Goal: Transaction & Acquisition: Purchase product/service

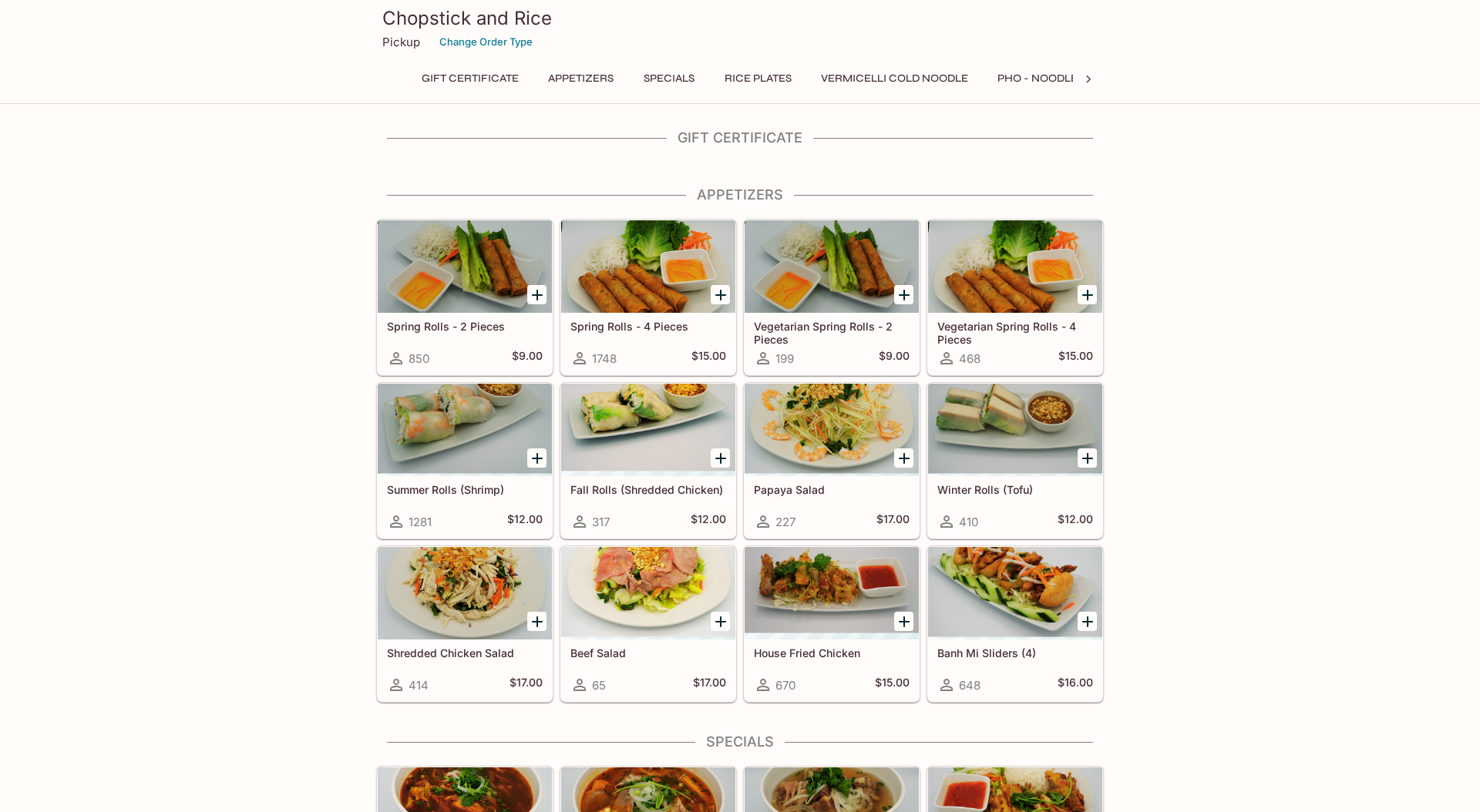
click at [578, 77] on button "Appetizers" at bounding box center [581, 79] width 83 height 22
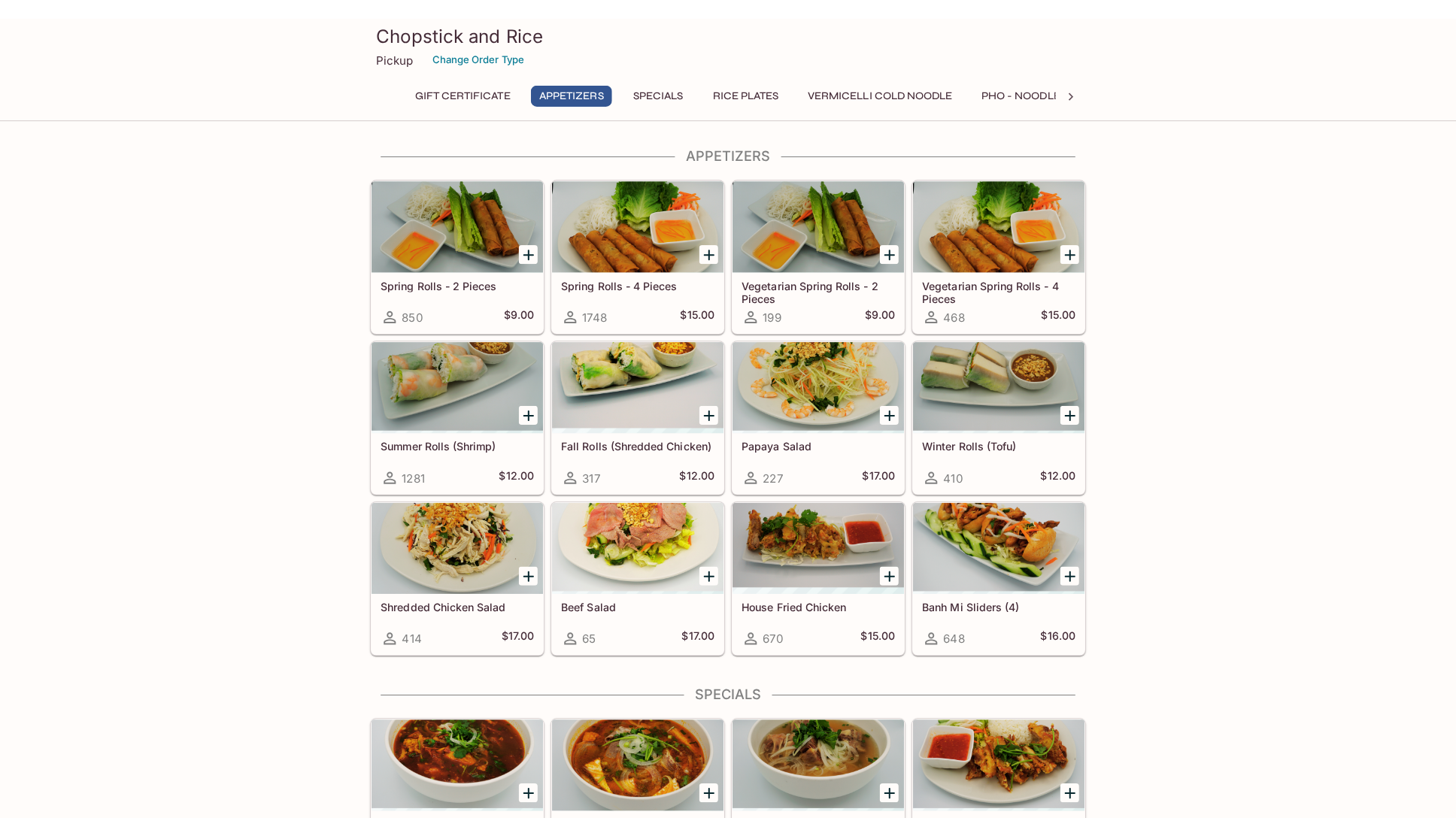
scroll to position [54, 0]
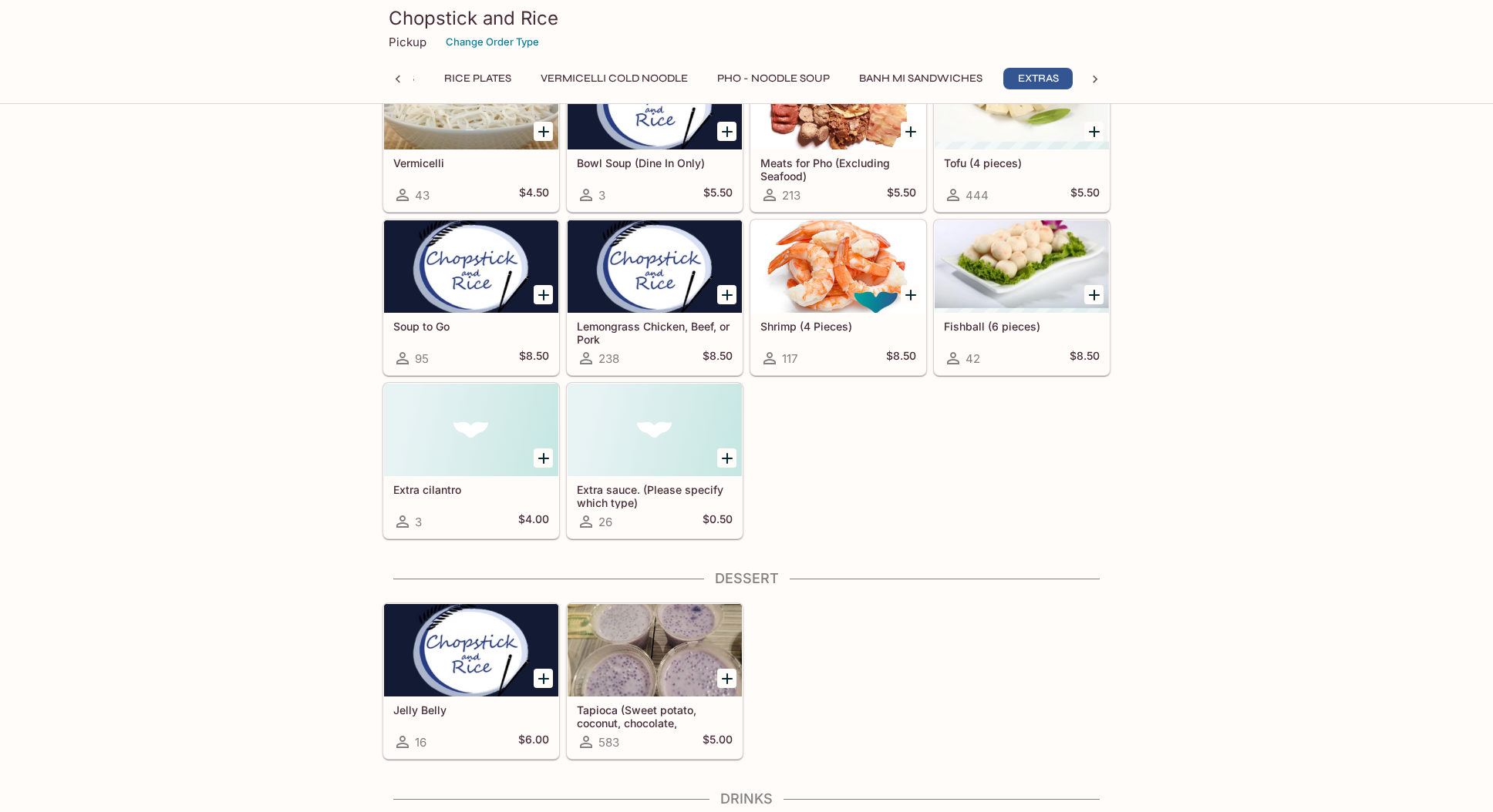
scroll to position [3287, 0]
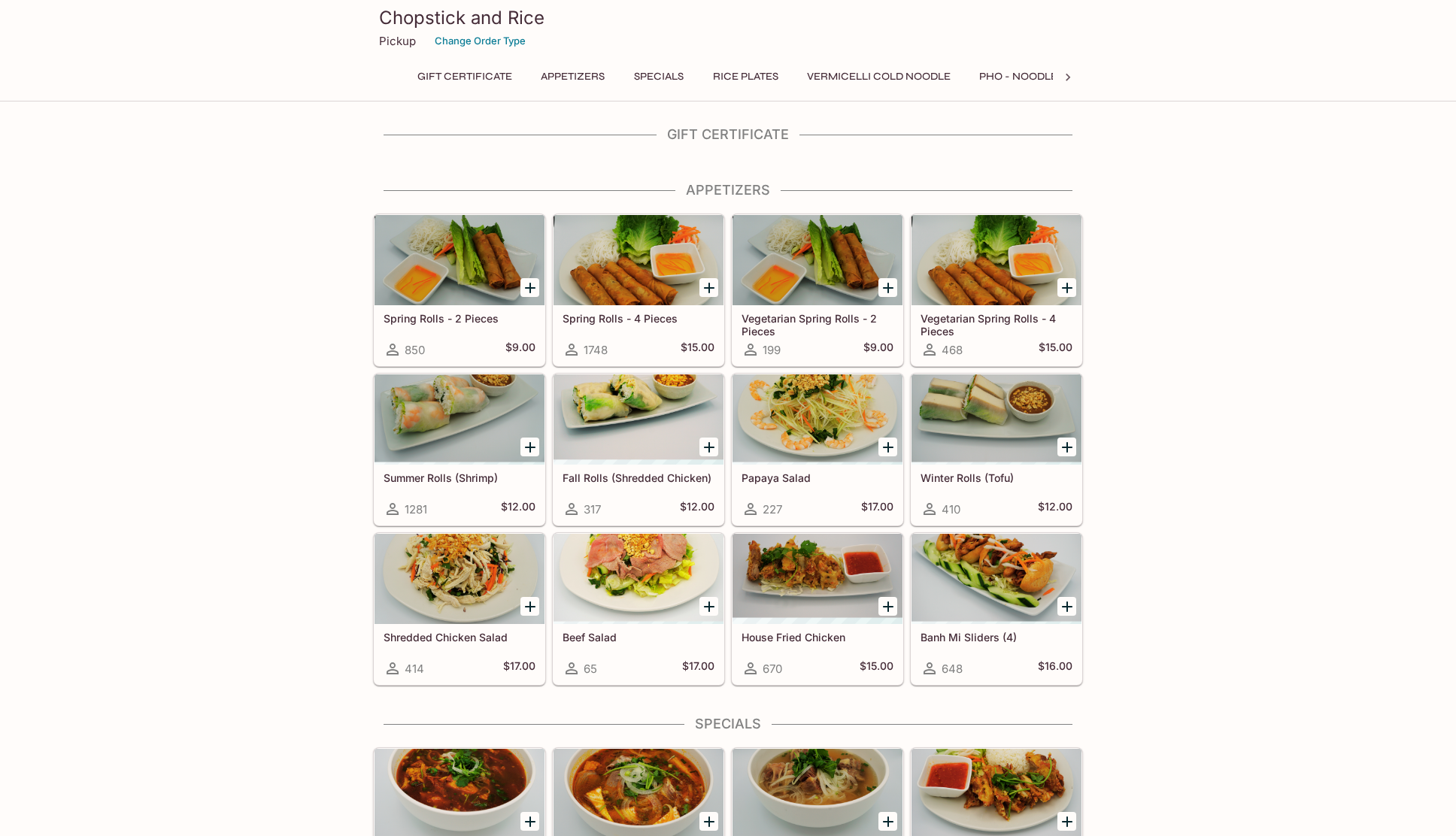
click at [586, 72] on button "Appetizers" at bounding box center [573, 77] width 81 height 21
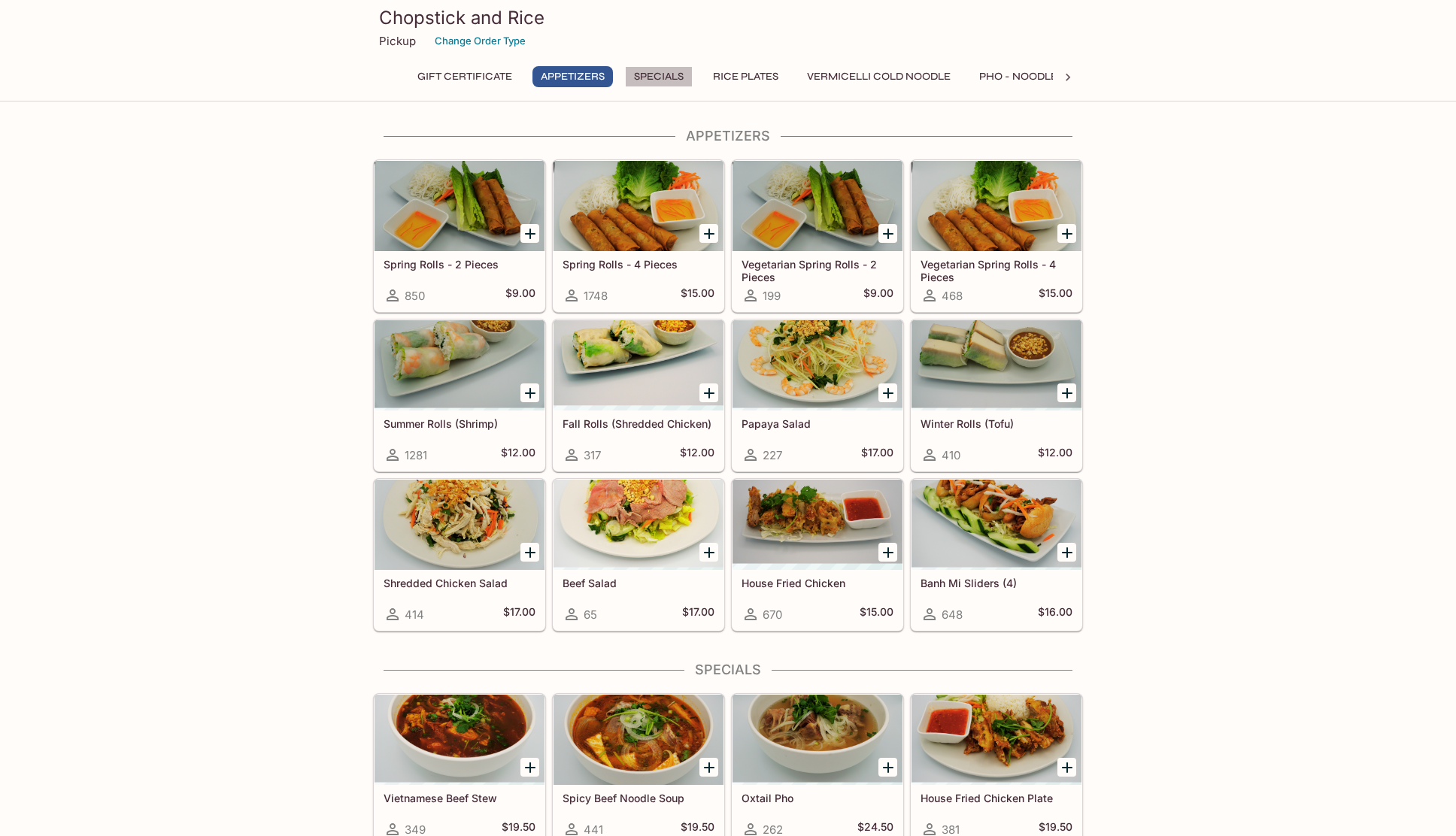
click at [667, 77] on button "Specials" at bounding box center [658, 77] width 67 height 21
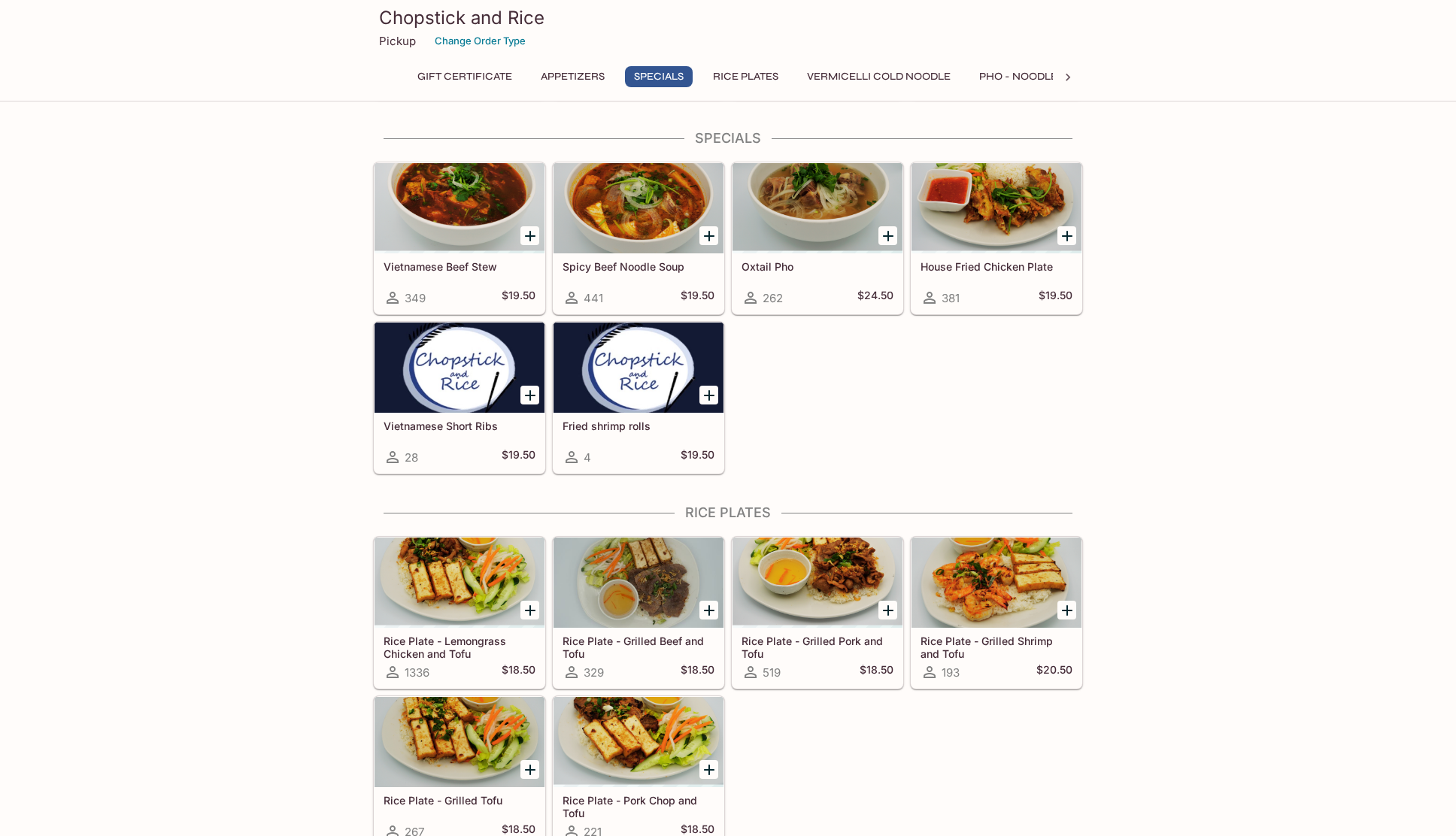
scroll to position [588, 0]
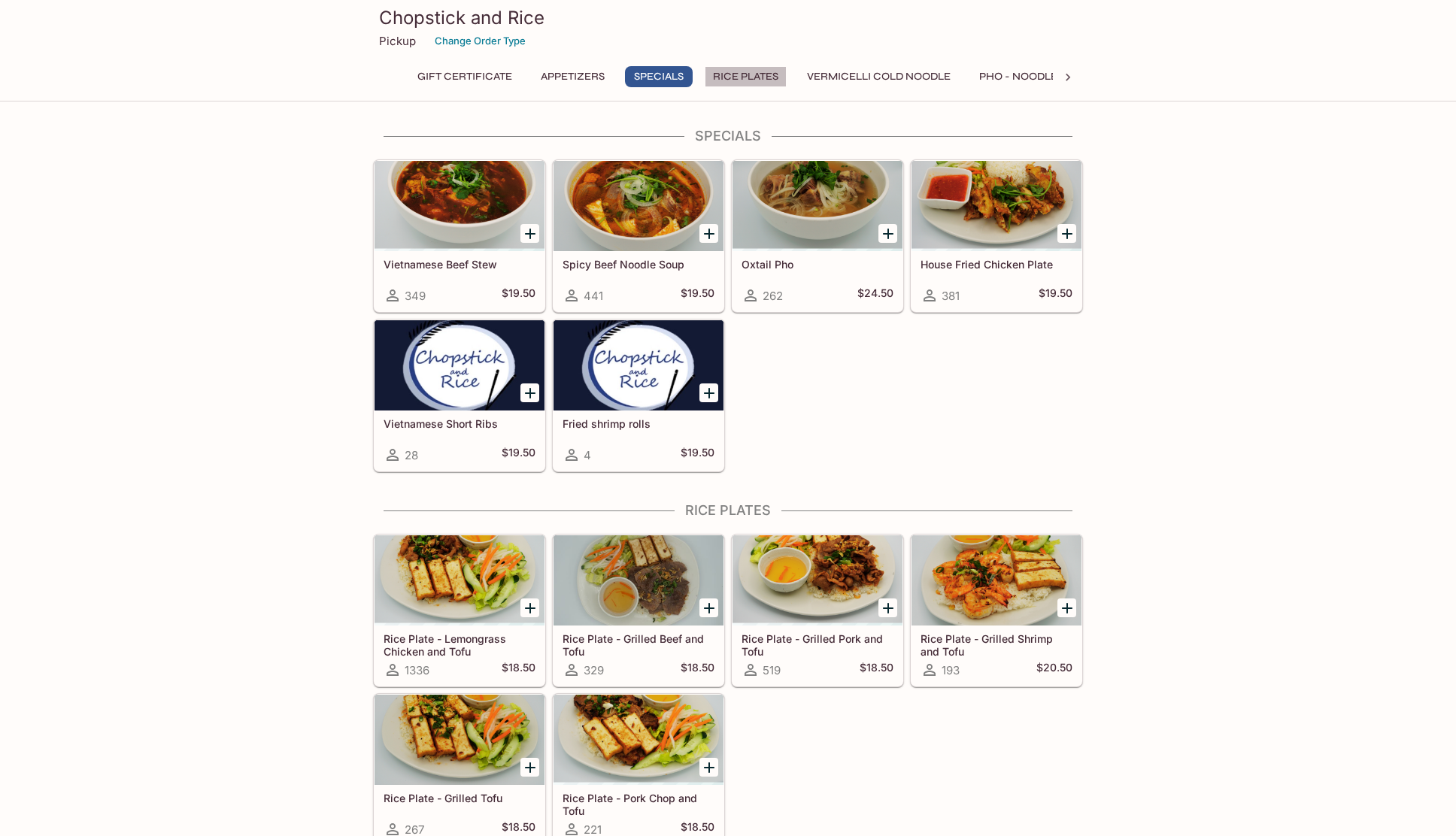
click at [742, 79] on button "Rice Plates" at bounding box center [745, 77] width 82 height 21
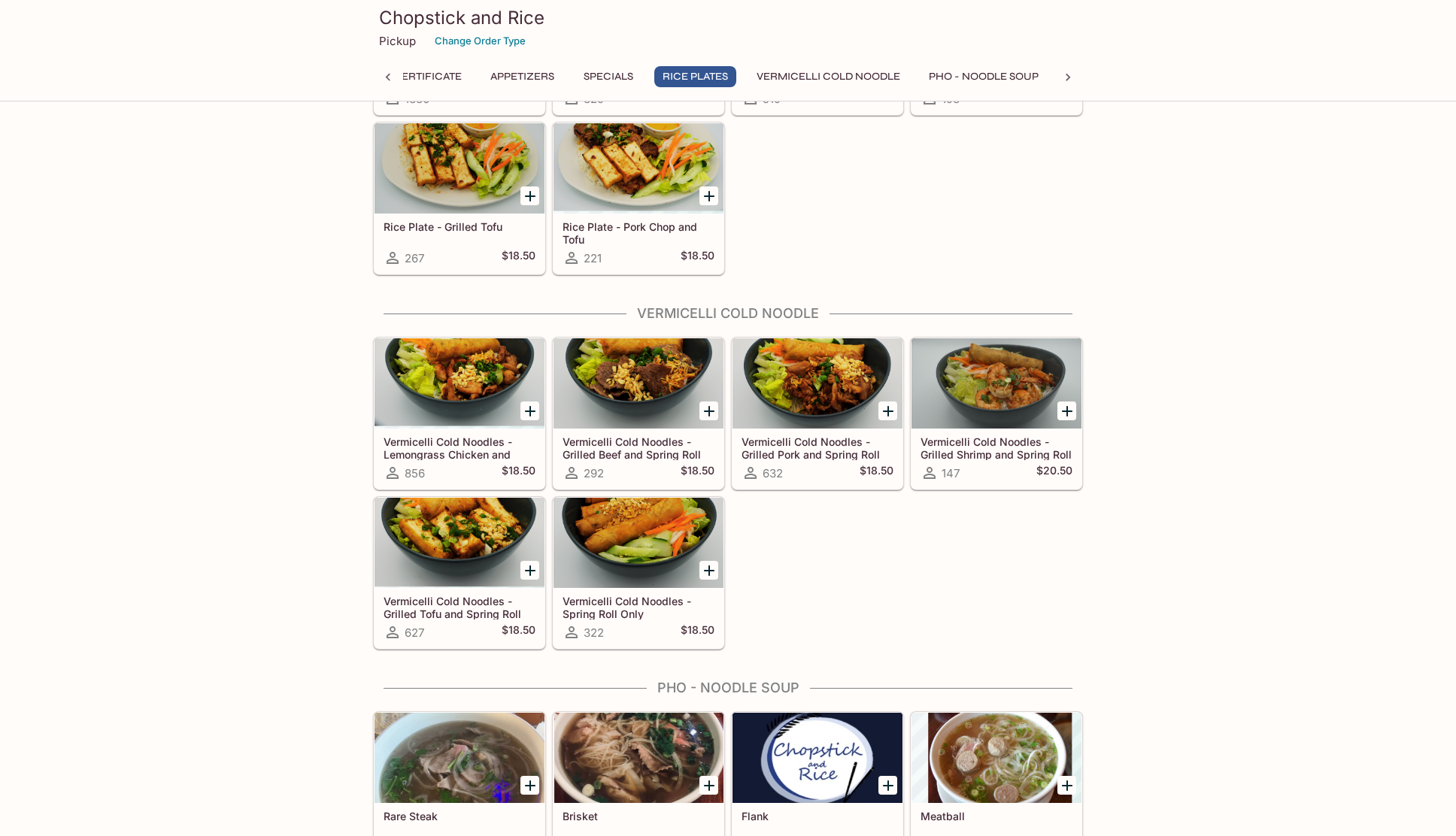
scroll to position [800, 0]
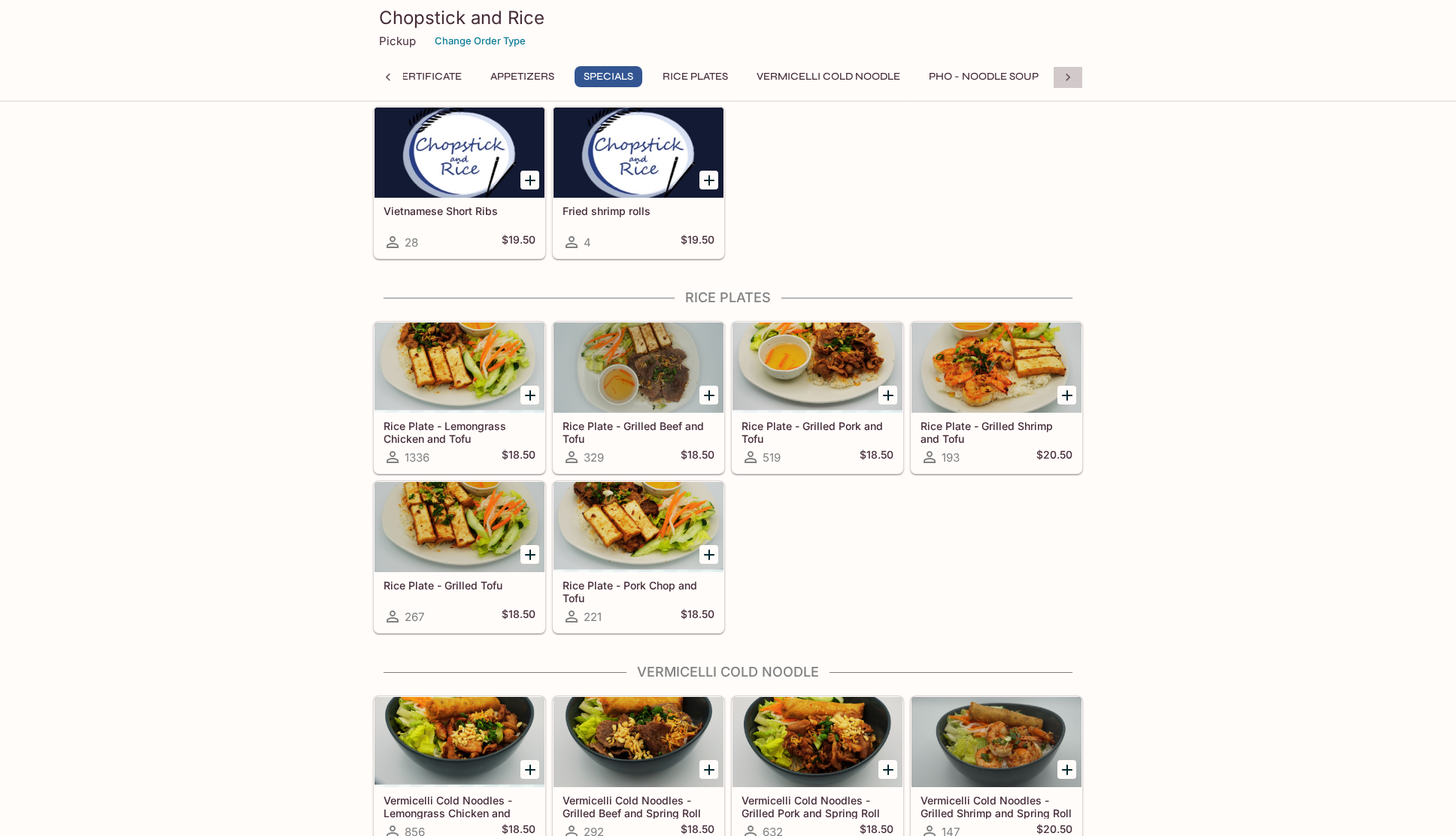
click at [1067, 78] on icon at bounding box center [1068, 78] width 15 height 15
click at [729, 75] on button "Banh Mi Sandwiches" at bounding box center [745, 77] width 137 height 21
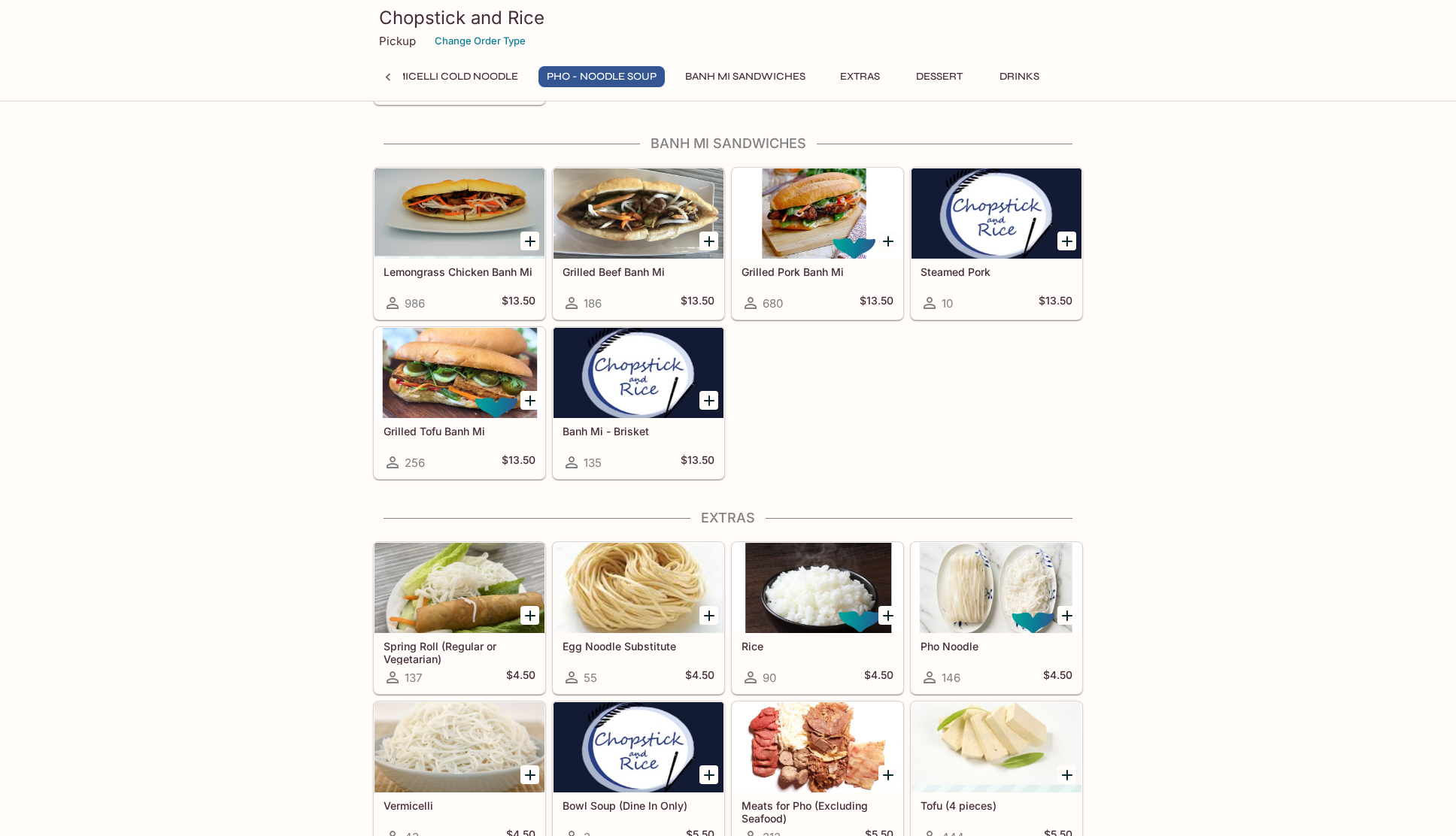
scroll to position [2563, 0]
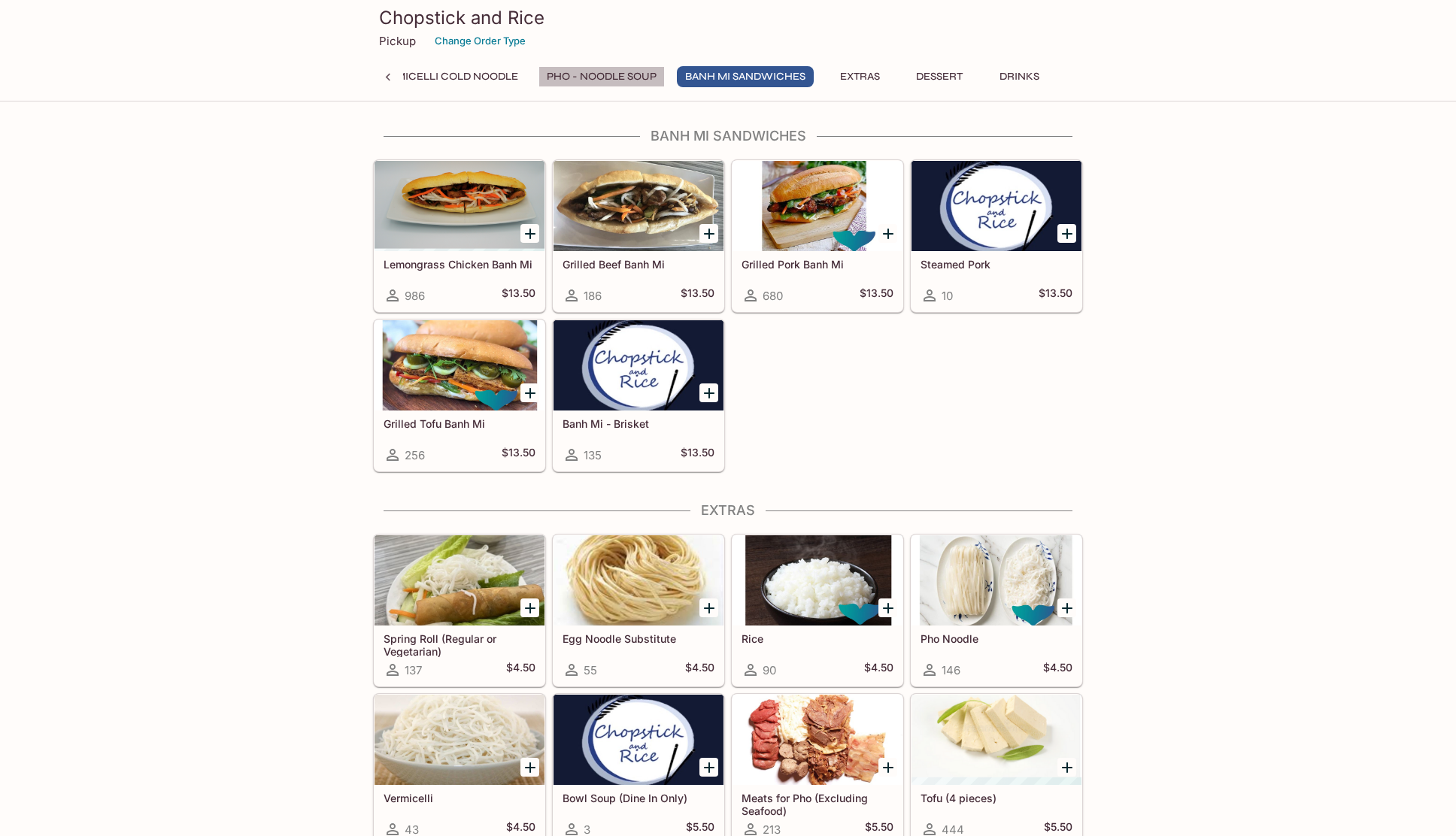
click at [567, 74] on button "Pho - Noodle Soup" at bounding box center [600, 77] width 126 height 21
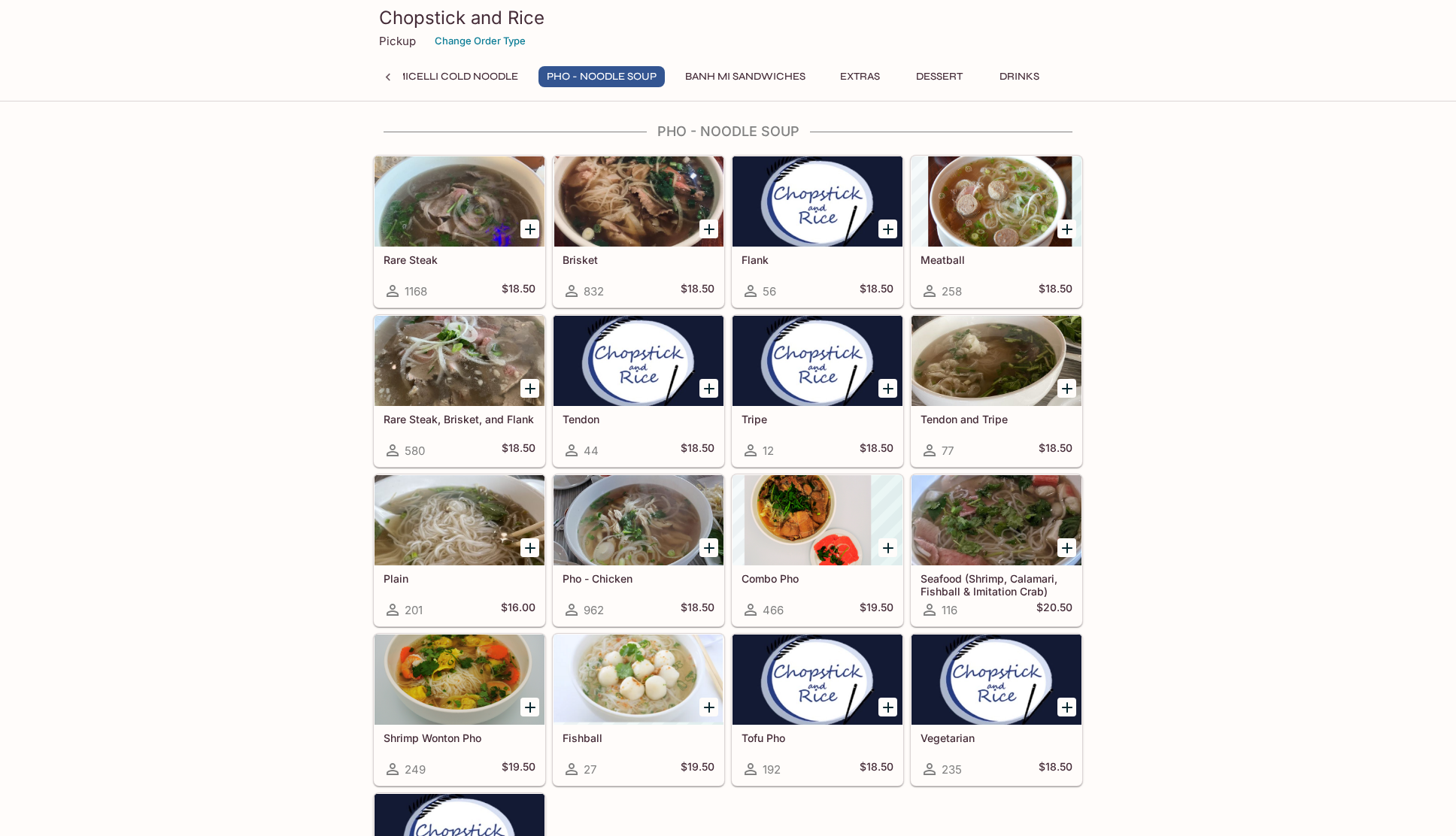
scroll to position [1710, 0]
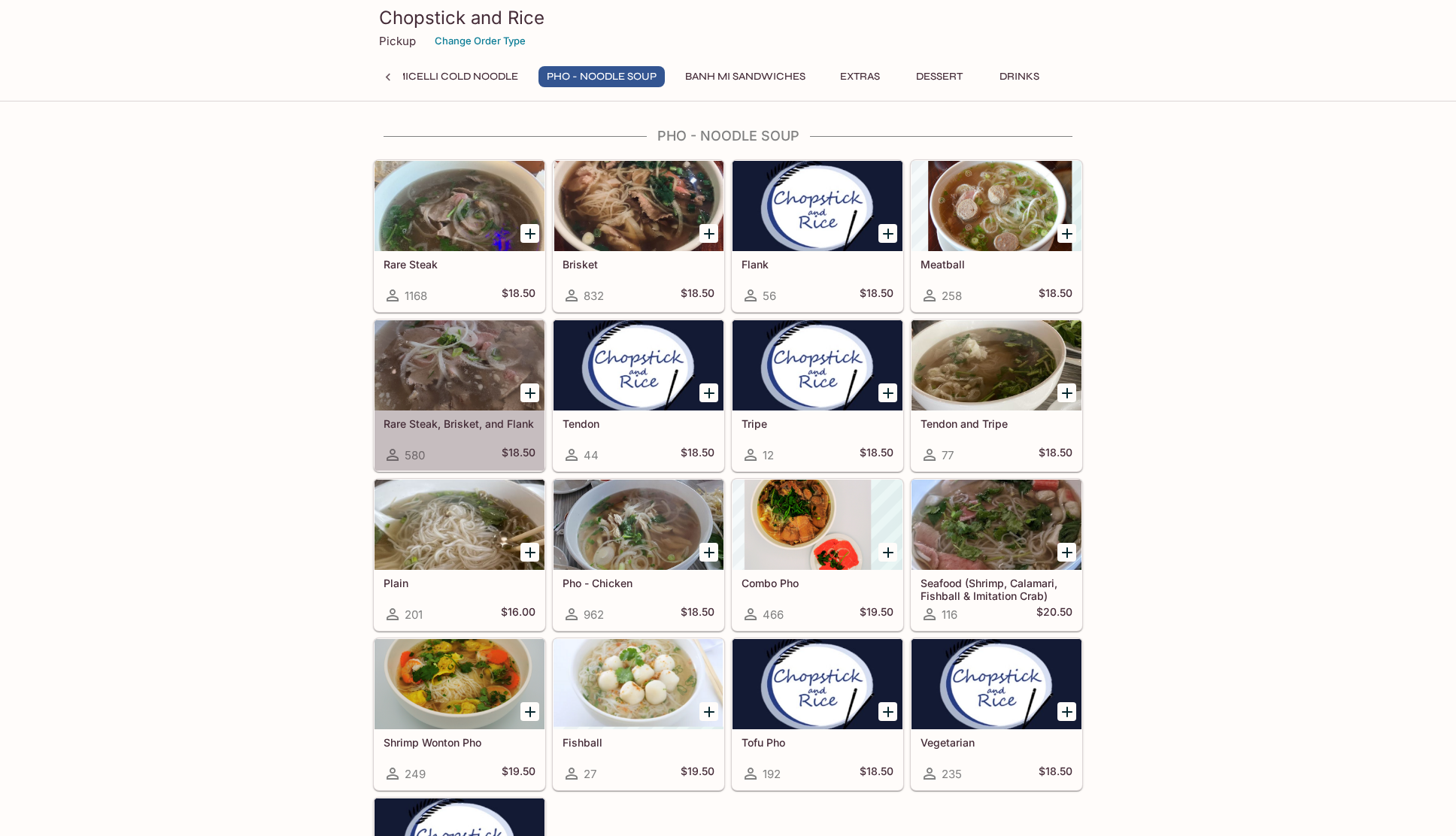
click at [495, 389] on div at bounding box center [459, 366] width 170 height 90
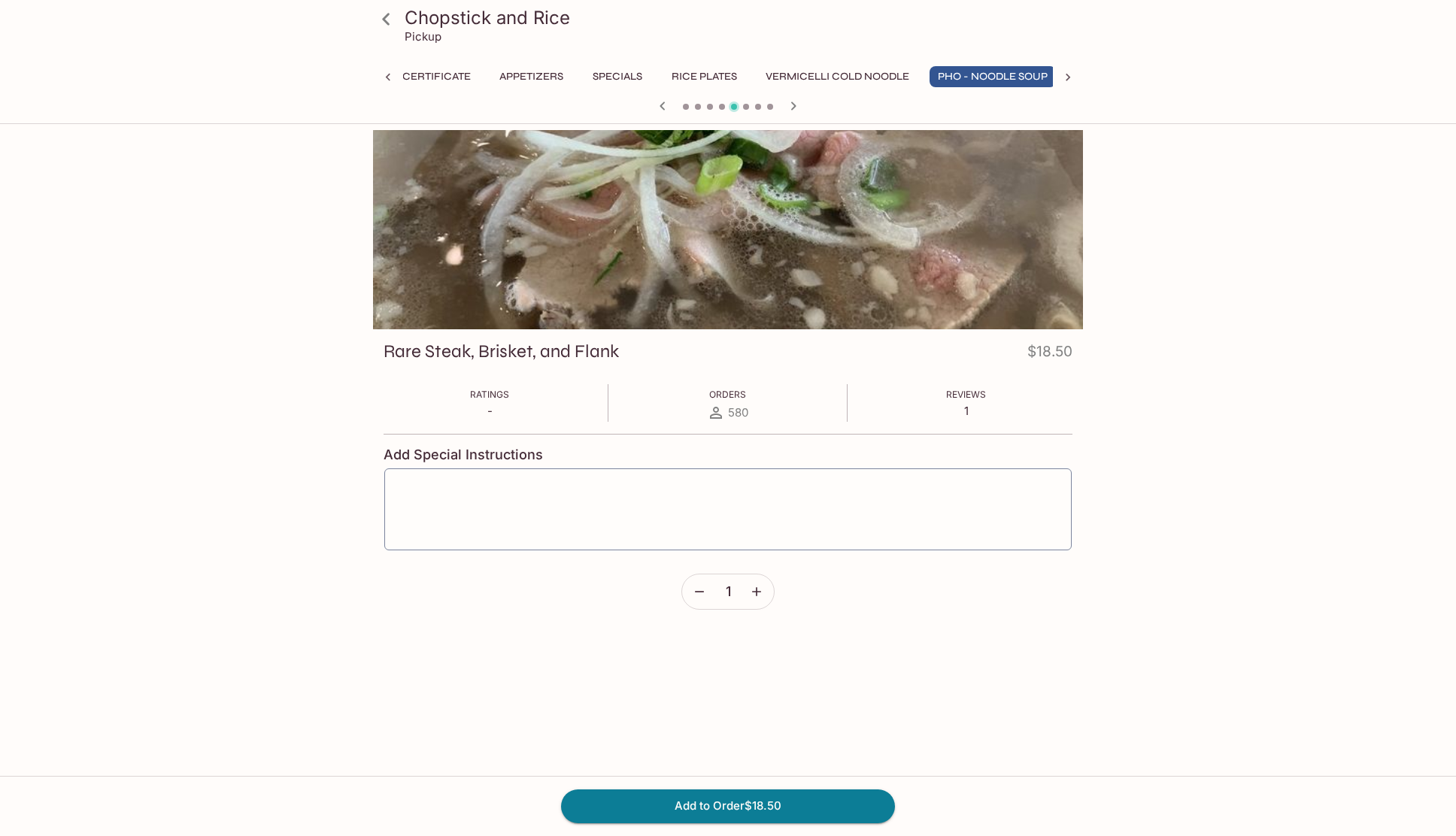
scroll to position [0, 50]
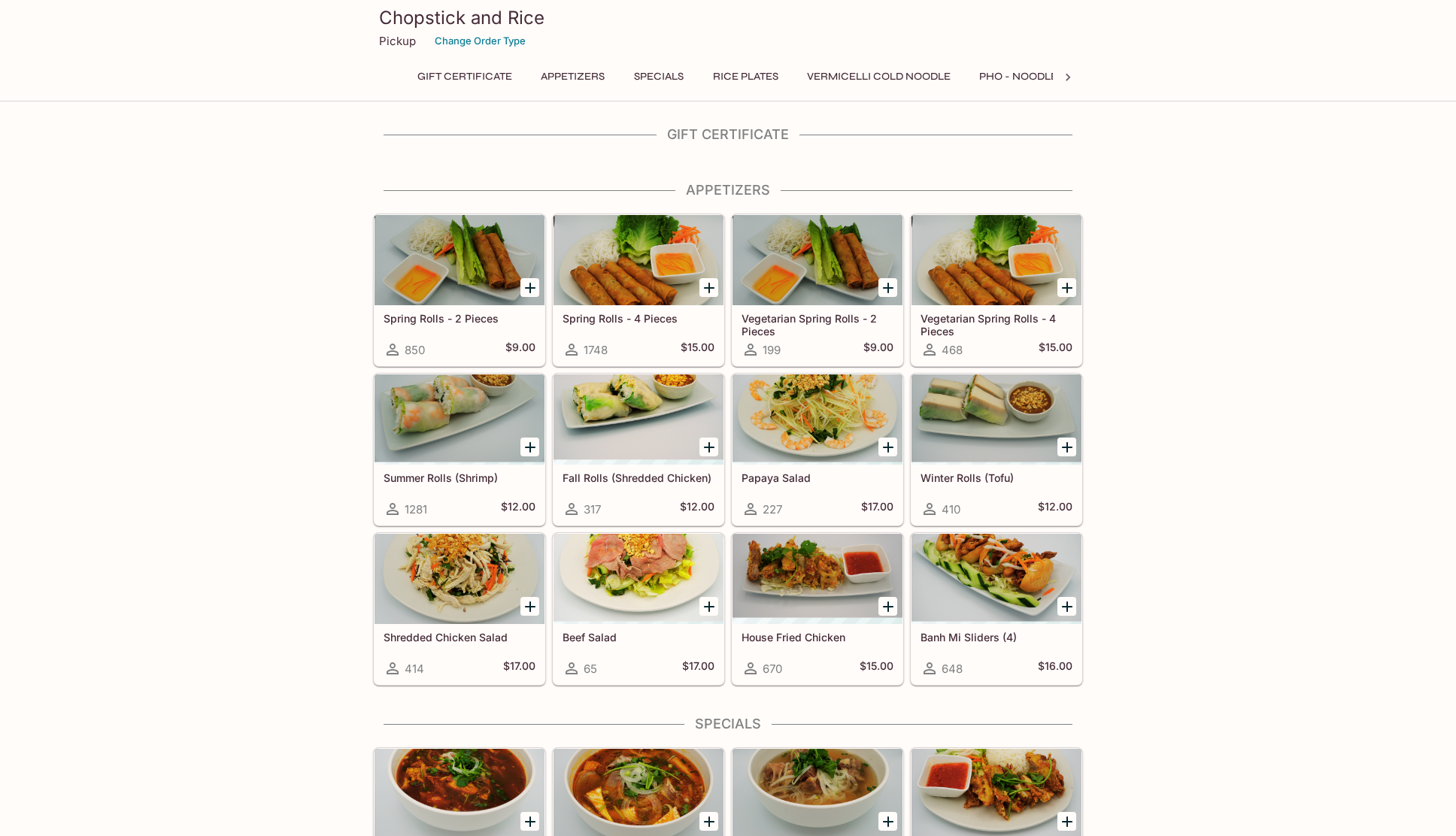
click at [894, 78] on button "Vermicelli Cold Noodle" at bounding box center [879, 77] width 160 height 21
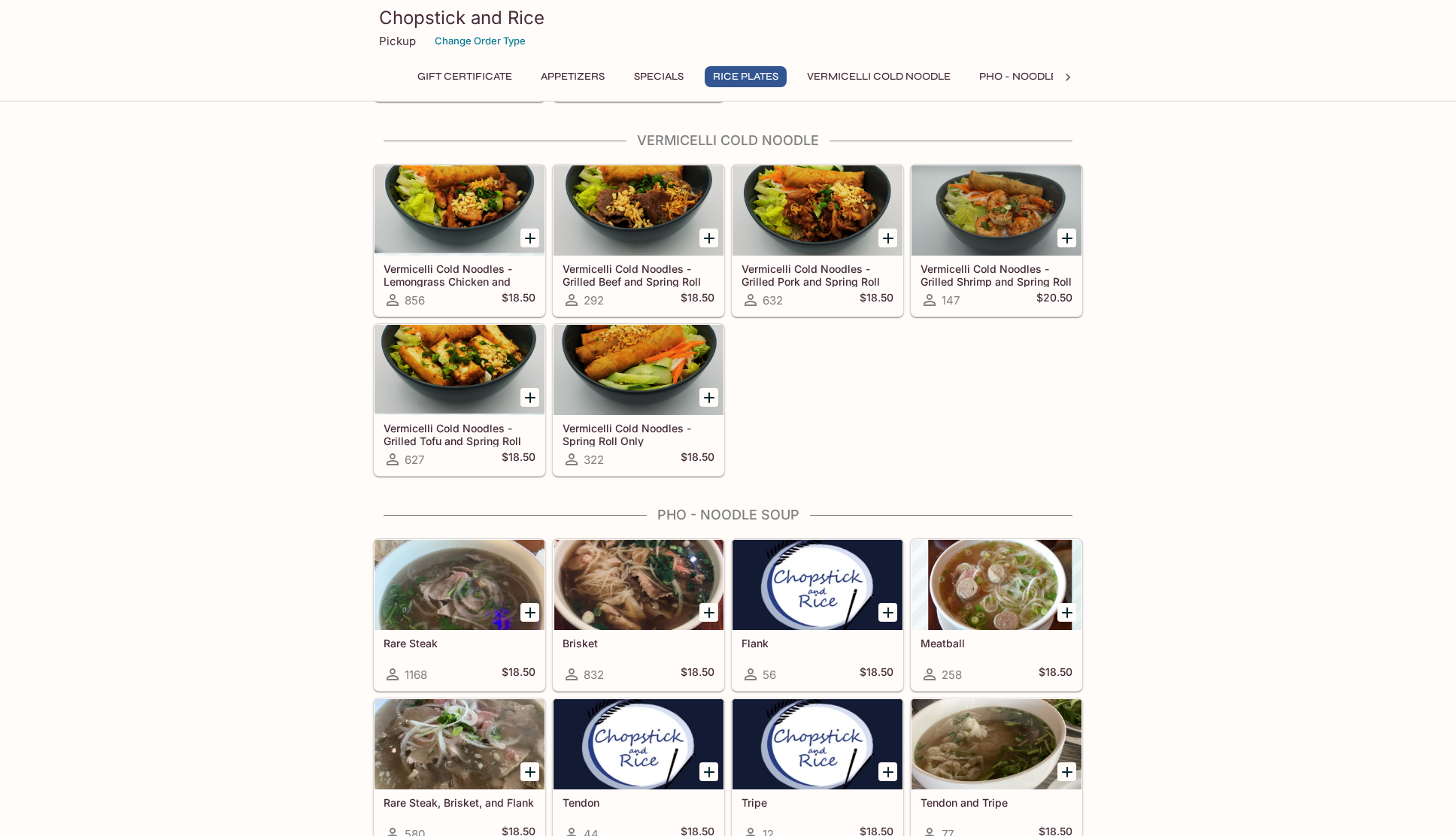
scroll to position [1336, 0]
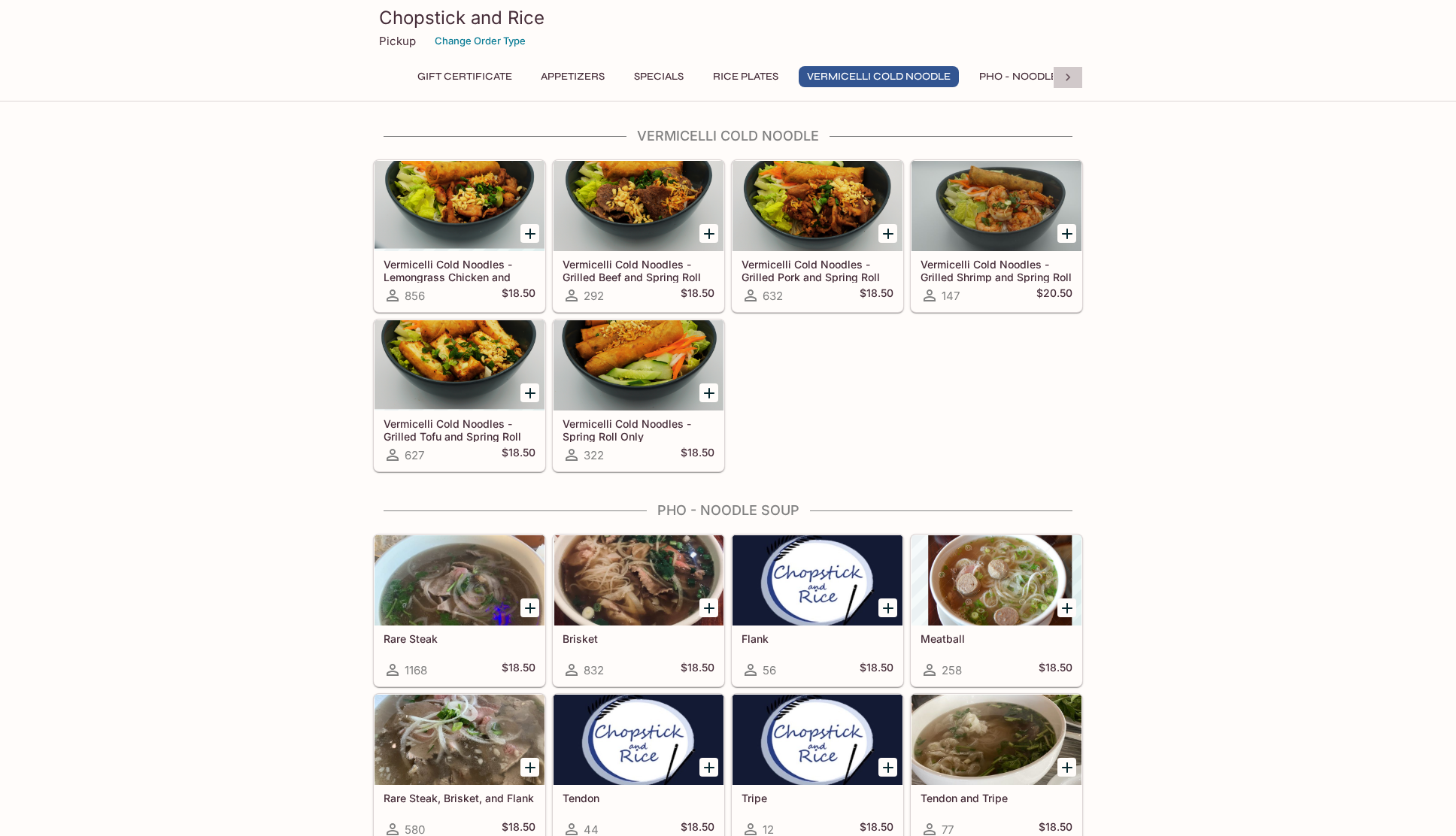
click at [1069, 75] on icon at bounding box center [1068, 78] width 15 height 15
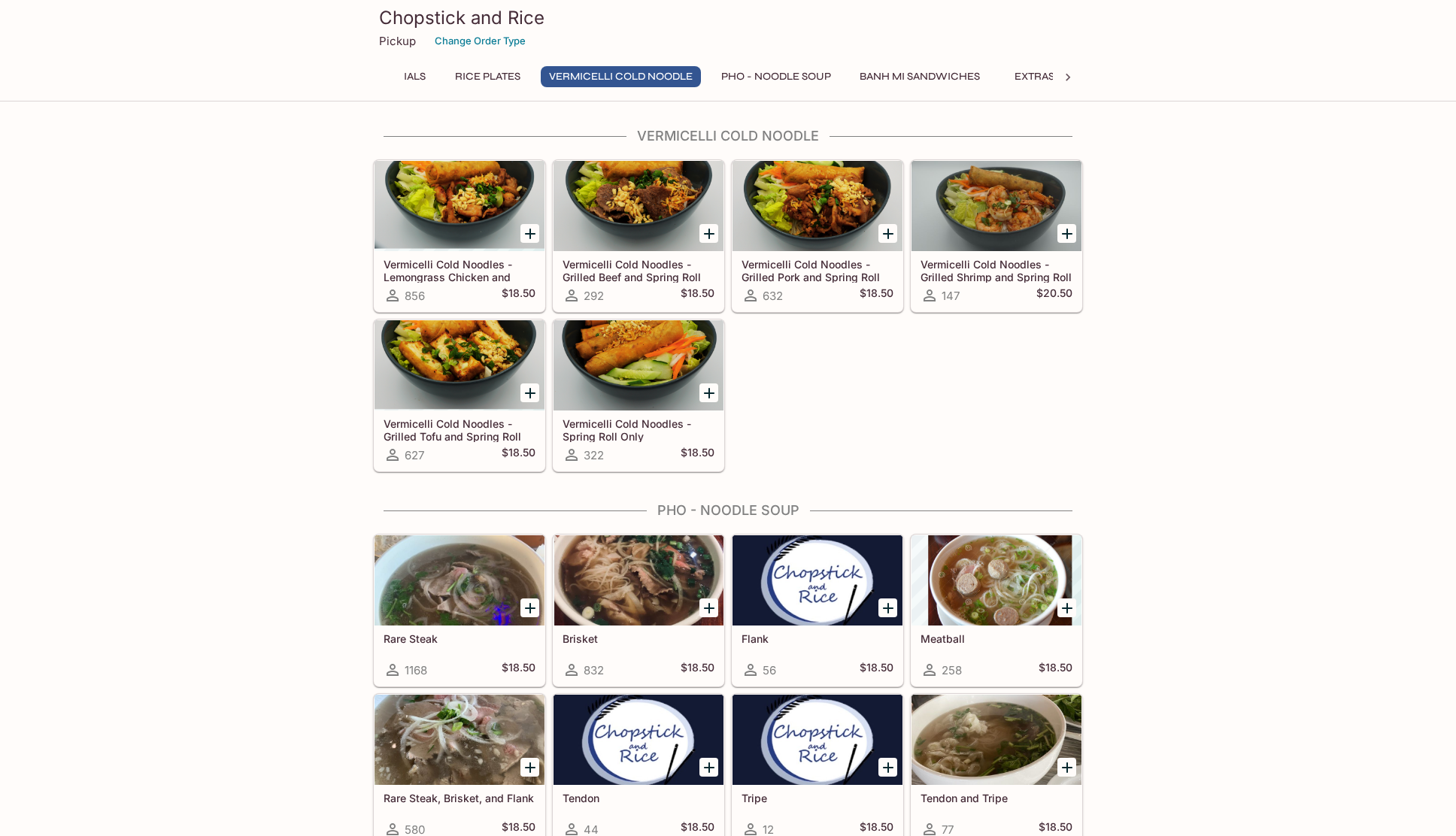
scroll to position [0, 439]
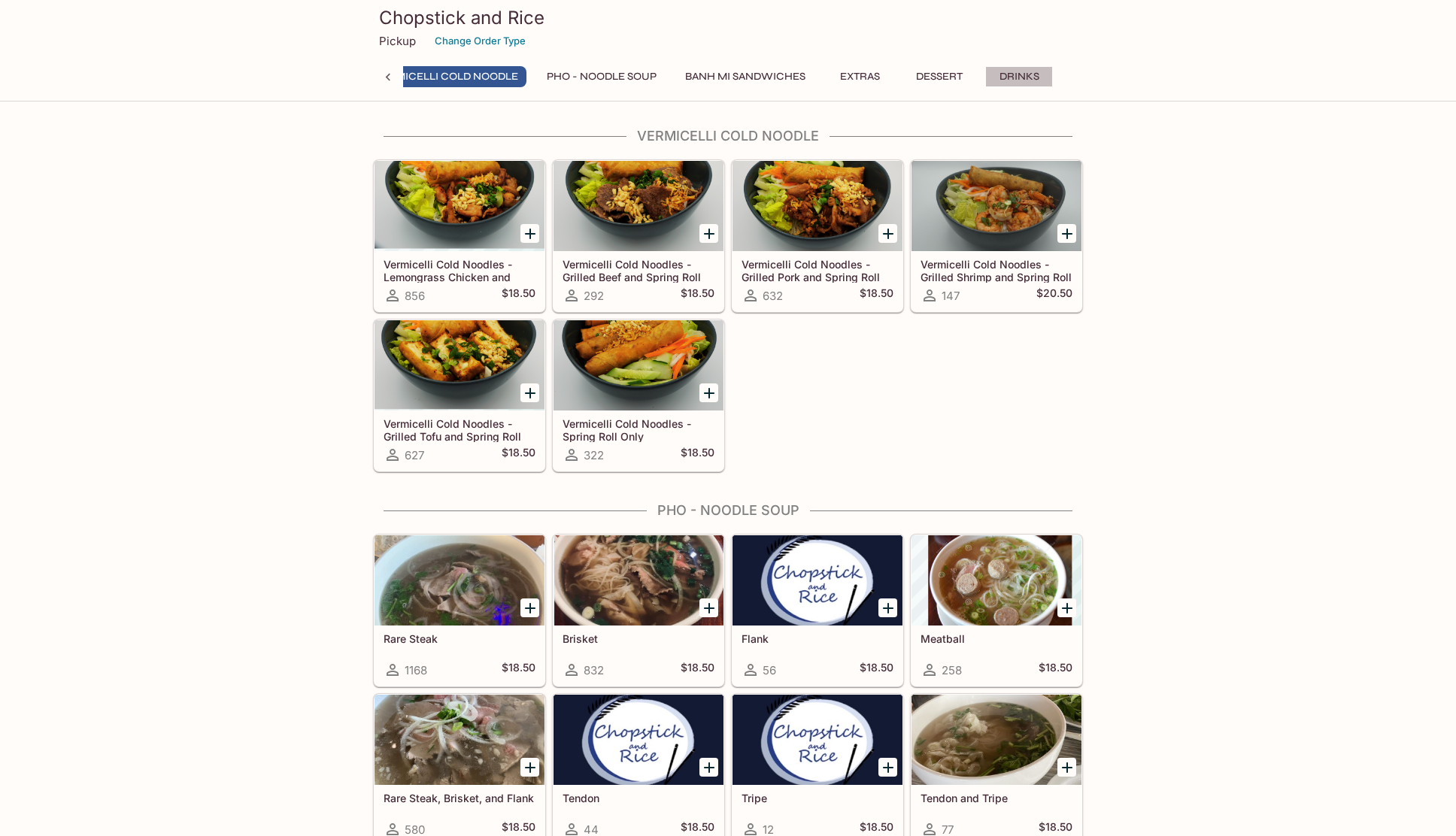
click at [1006, 74] on button "Drinks" at bounding box center [1018, 77] width 67 height 21
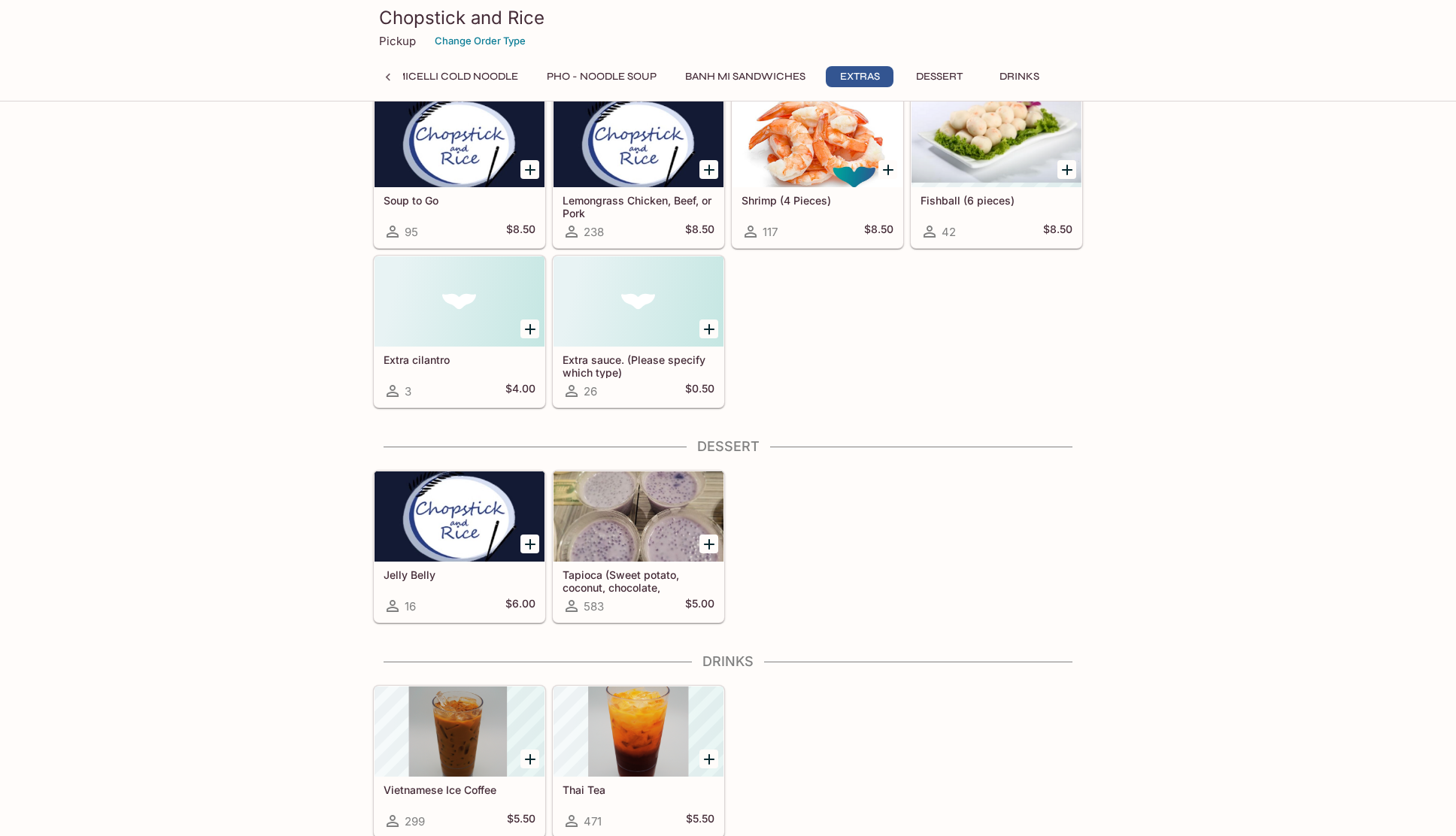
scroll to position [3322, 0]
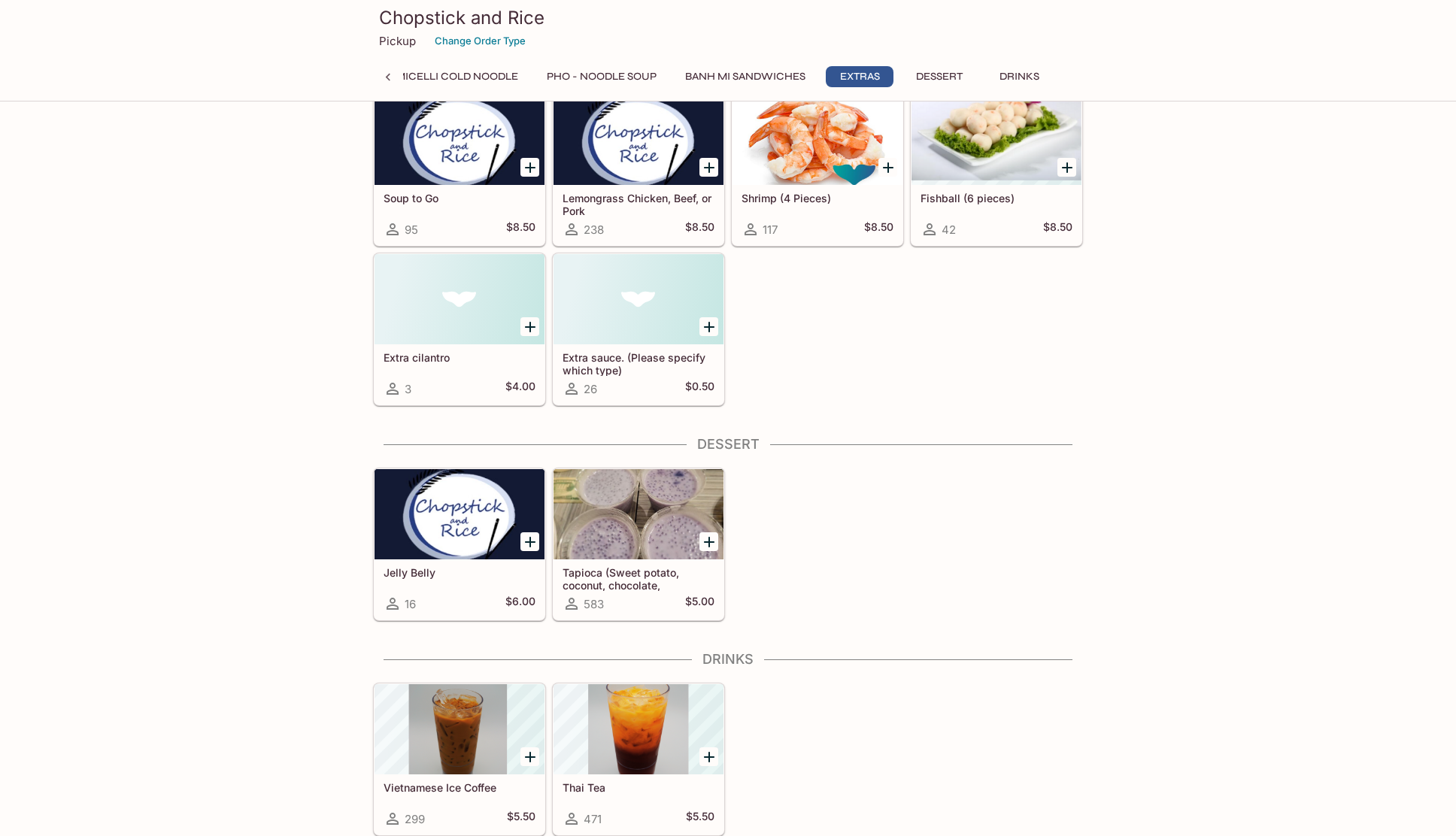
click at [949, 76] on button "Dessert" at bounding box center [939, 77] width 67 height 21
